Goal: Task Accomplishment & Management: Manage account settings

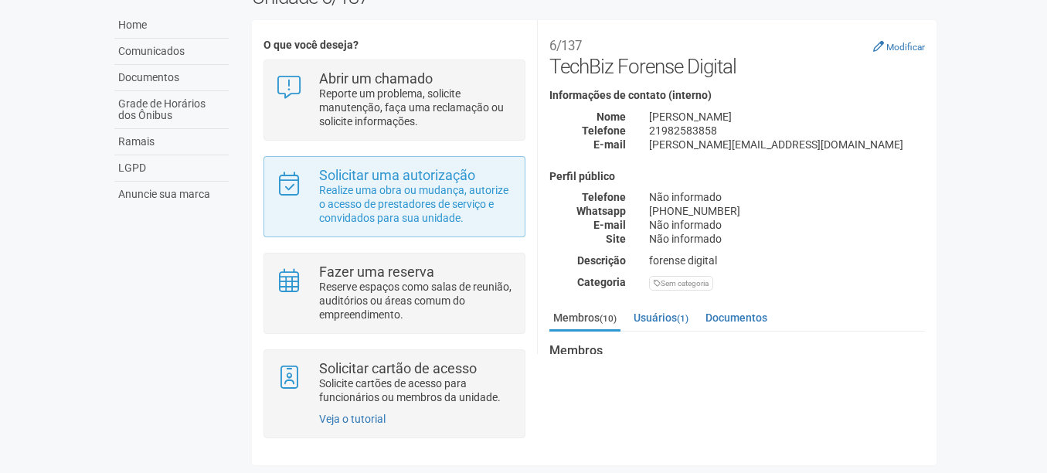
scroll to position [107, 0]
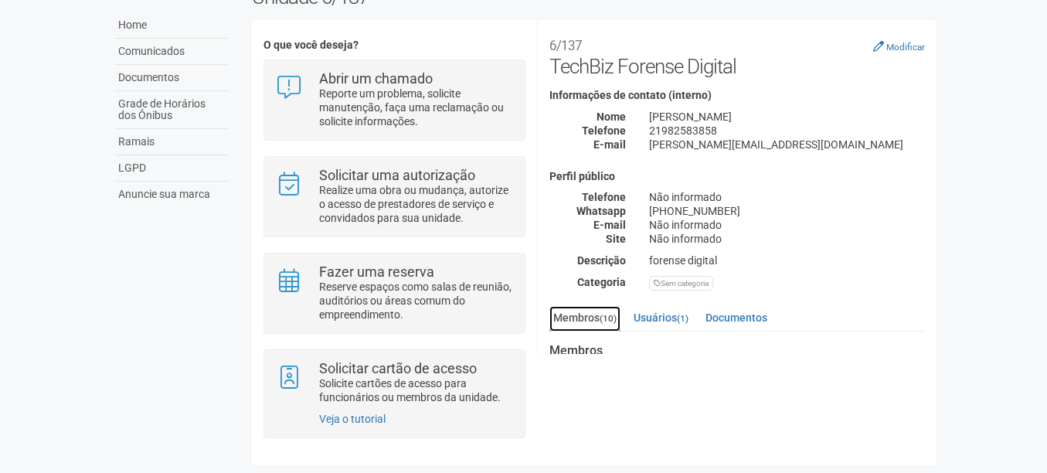
click at [573, 310] on link "Membros (10)" at bounding box center [585, 319] width 71 height 26
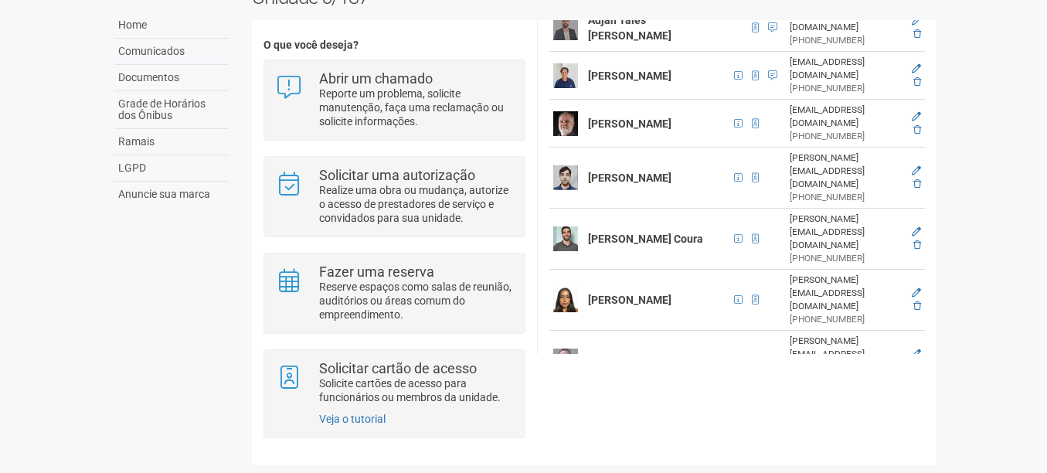
scroll to position [447, 0]
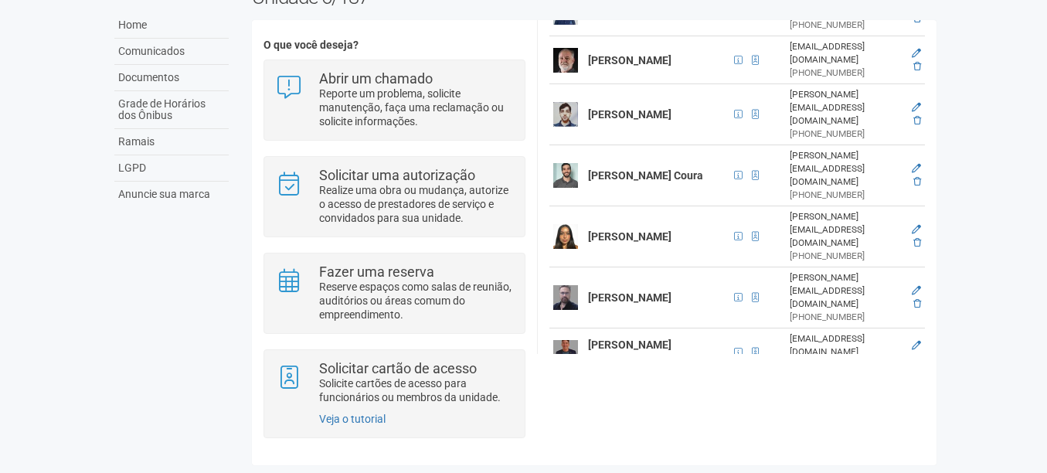
click at [914, 402] on icon at bounding box center [918, 406] width 8 height 9
click at [914, 389] on icon at bounding box center [916, 393] width 9 height 9
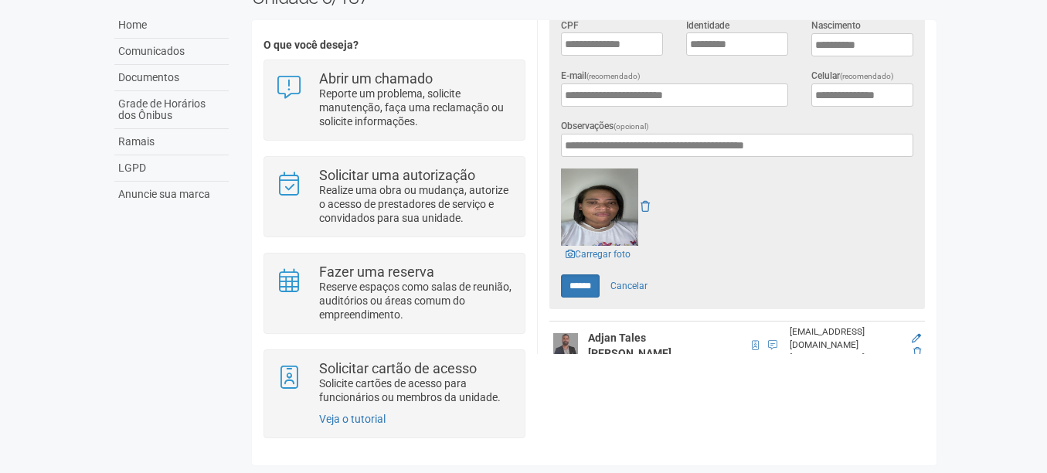
scroll to position [431, 0]
click at [638, 277] on link "Cancelar" at bounding box center [629, 285] width 54 height 23
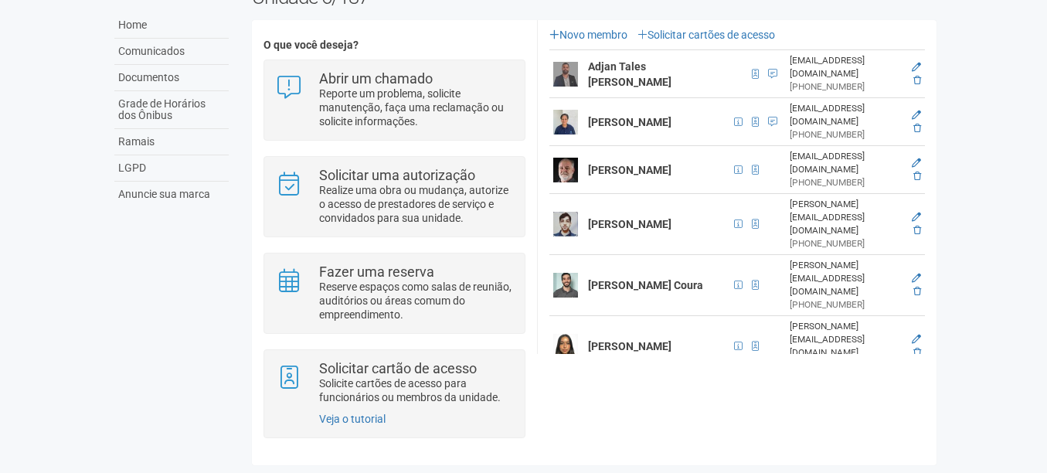
scroll to position [408, 0]
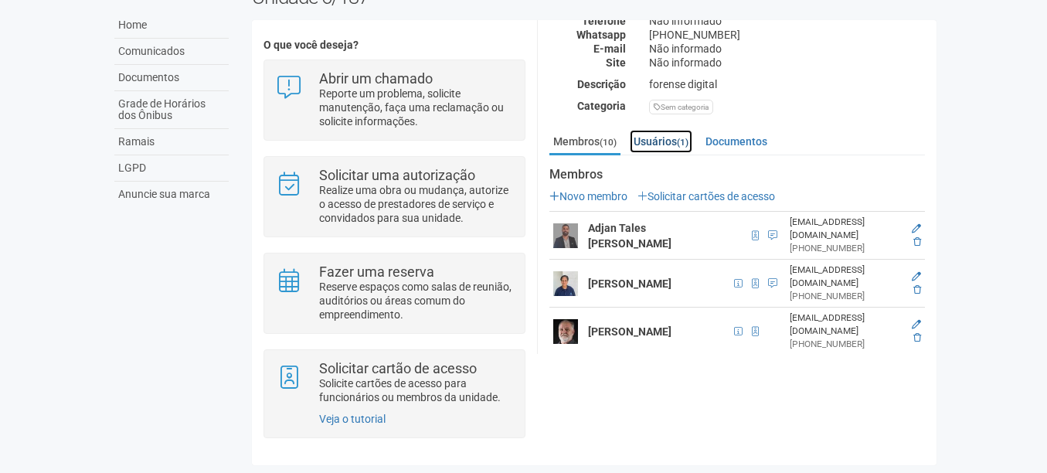
click at [659, 147] on link "Usuários (1)" at bounding box center [661, 141] width 63 height 23
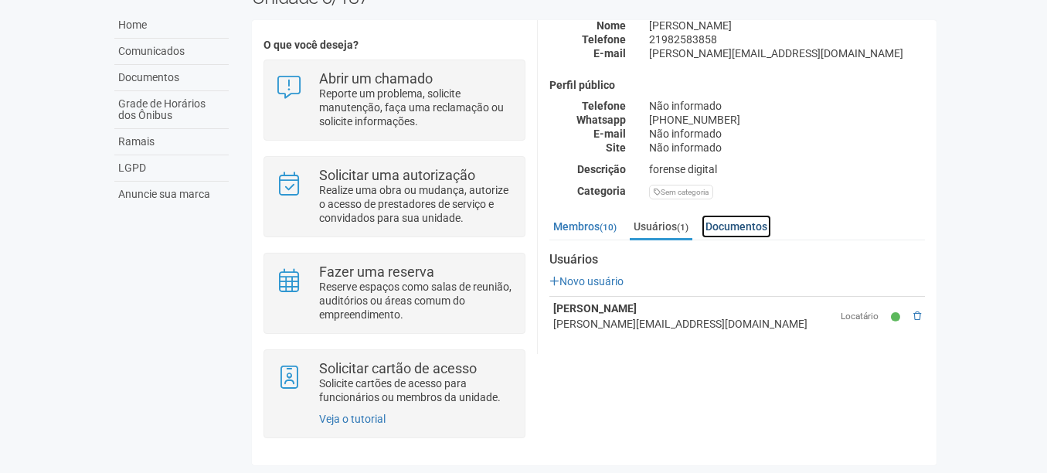
click at [735, 216] on link "Documentos" at bounding box center [737, 226] width 70 height 23
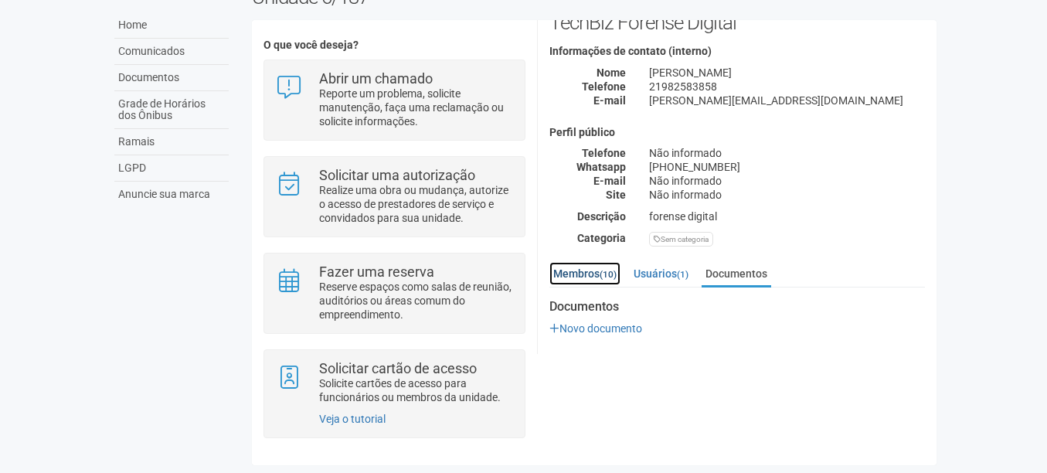
click at [577, 267] on link "Membros (10)" at bounding box center [585, 273] width 71 height 23
